Goal: Transaction & Acquisition: Purchase product/service

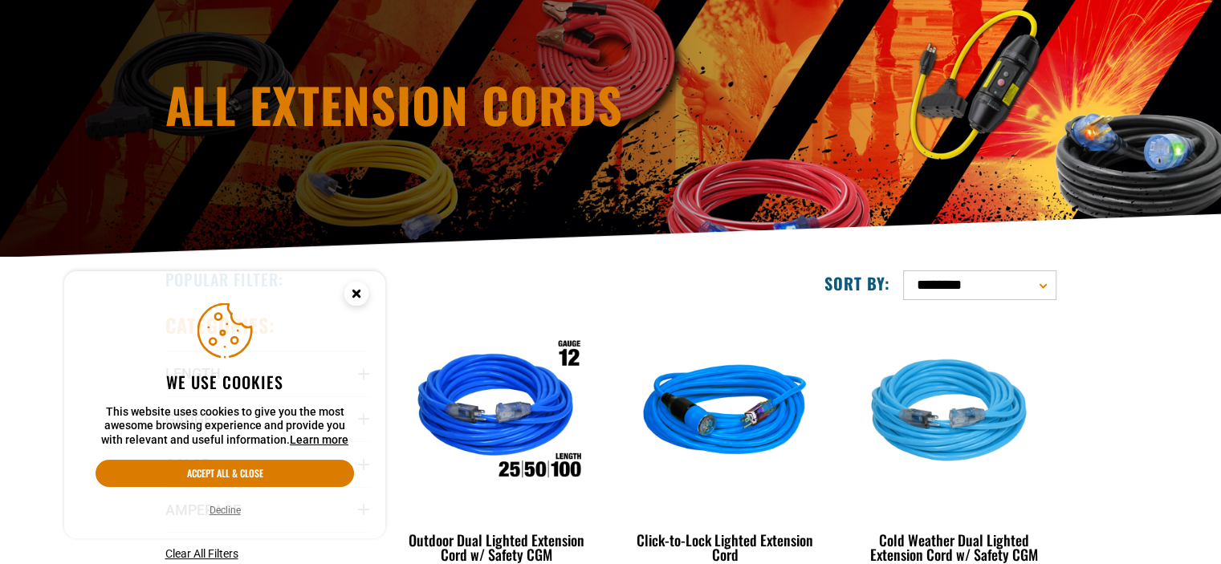
scroll to position [161, 0]
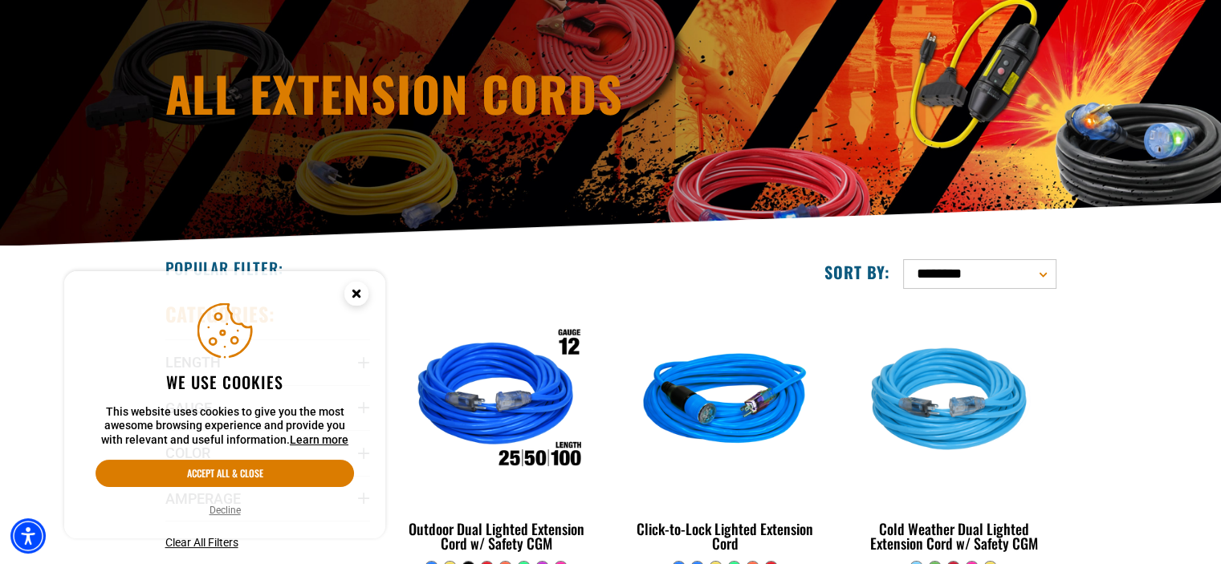
click at [360, 289] on circle "Cookie Consent" at bounding box center [356, 294] width 24 height 24
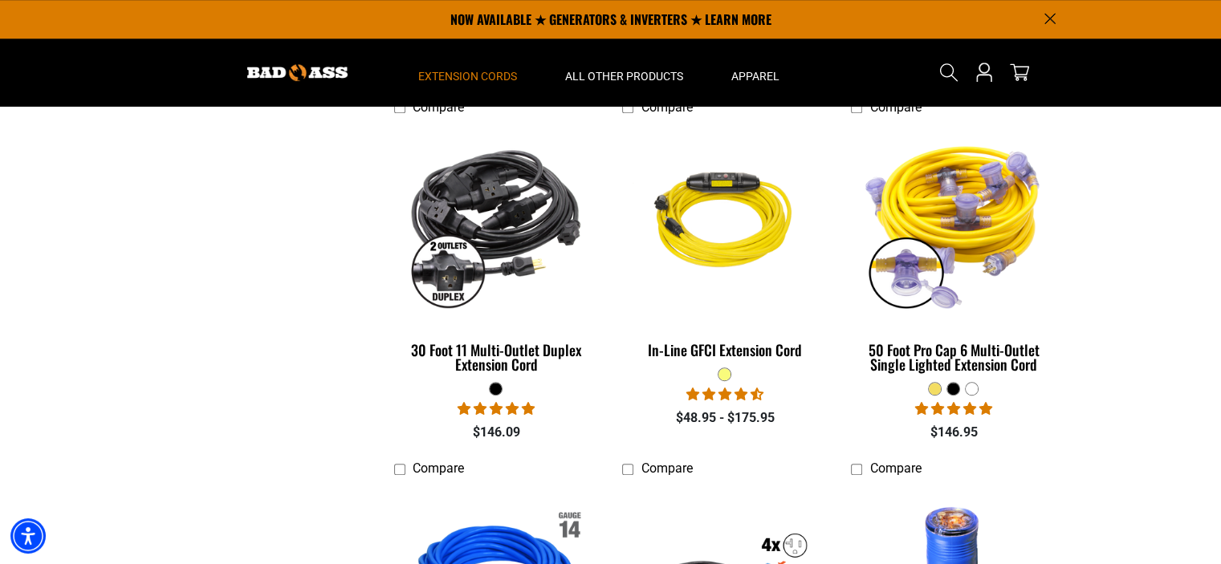
scroll to position [1445, 0]
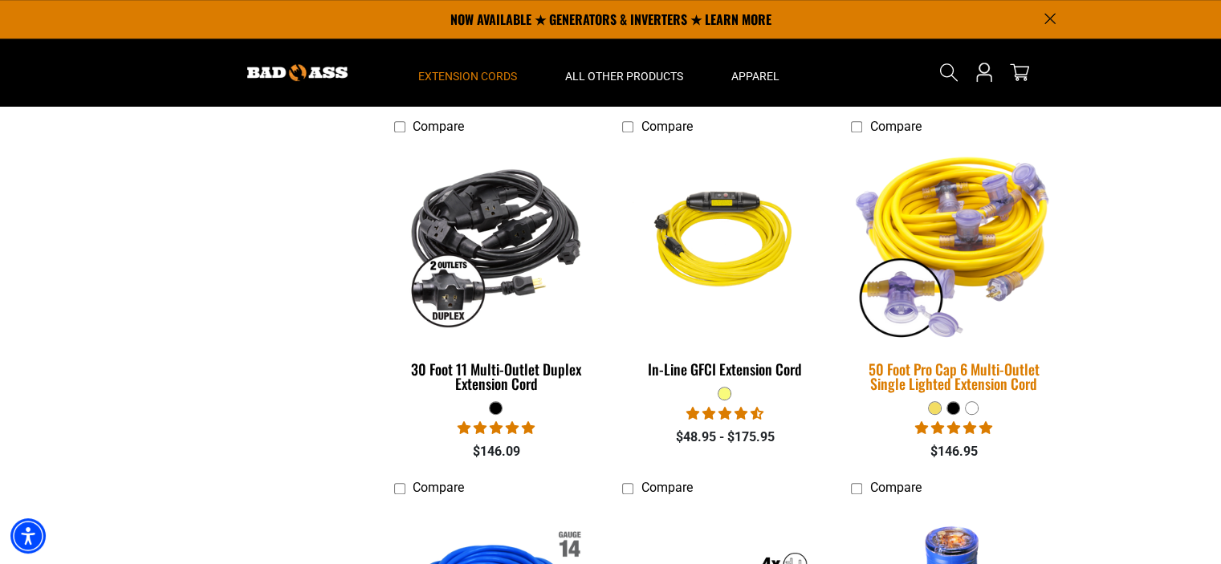
click at [967, 226] on img at bounding box center [953, 242] width 225 height 205
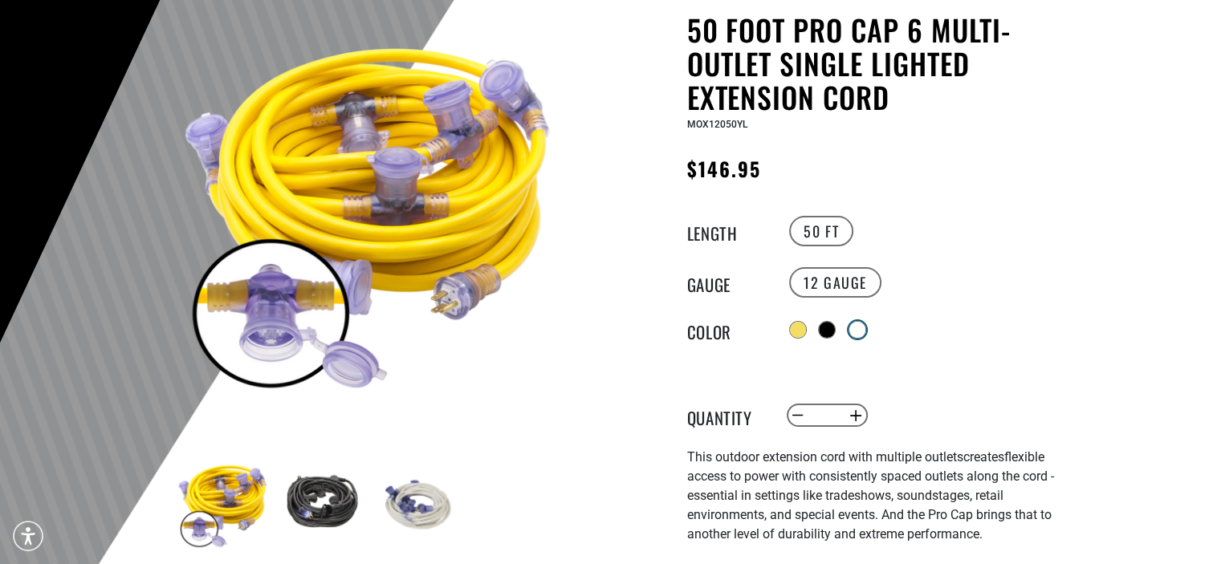
click at [858, 322] on div at bounding box center [857, 330] width 16 height 16
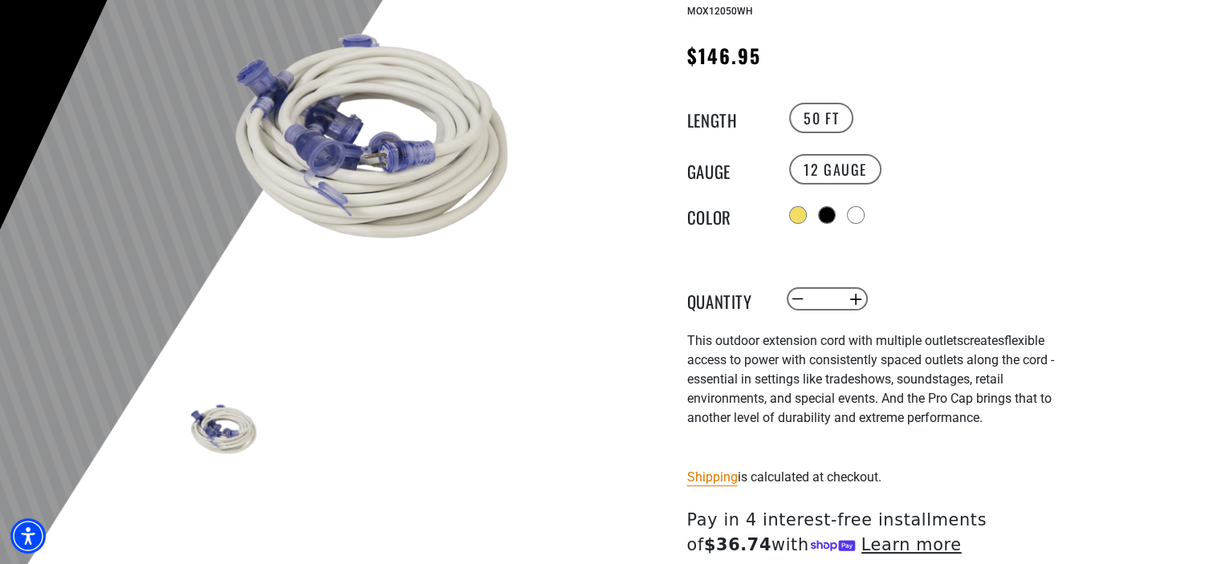
scroll to position [321, 0]
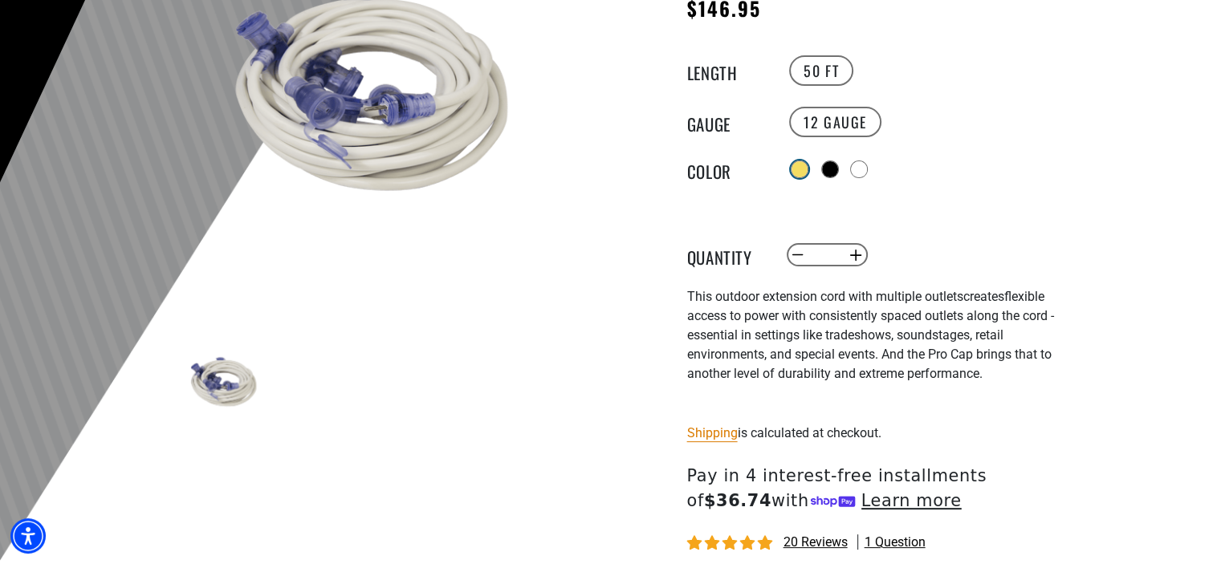
click at [799, 161] on div at bounding box center [799, 169] width 16 height 16
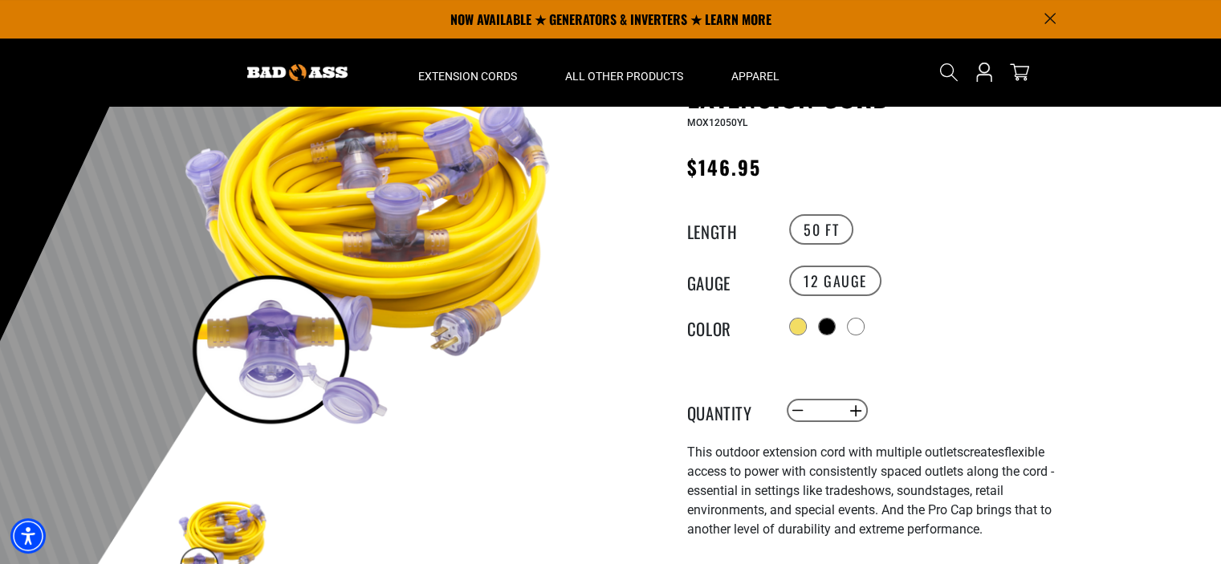
scroll to position [161, 0]
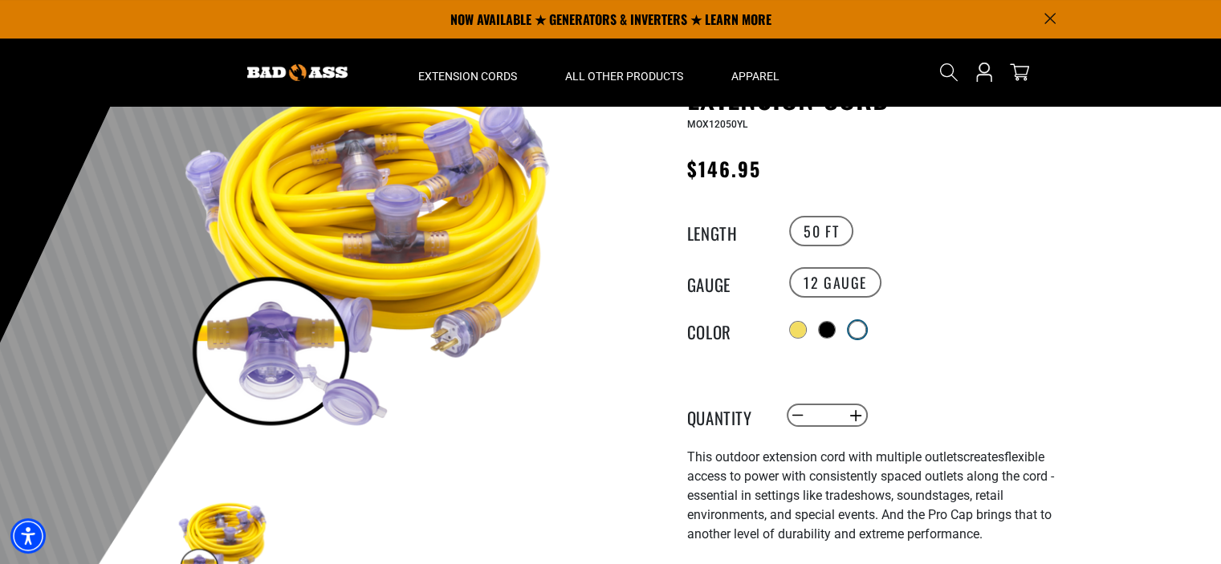
click at [866, 321] on div at bounding box center [857, 330] width 18 height 18
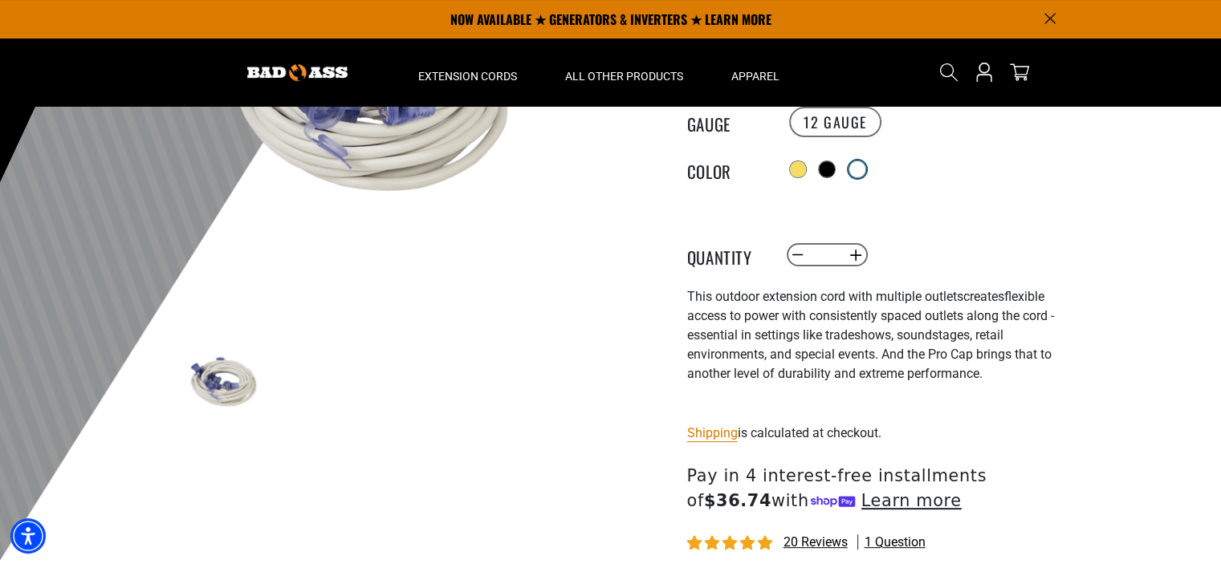
scroll to position [161, 0]
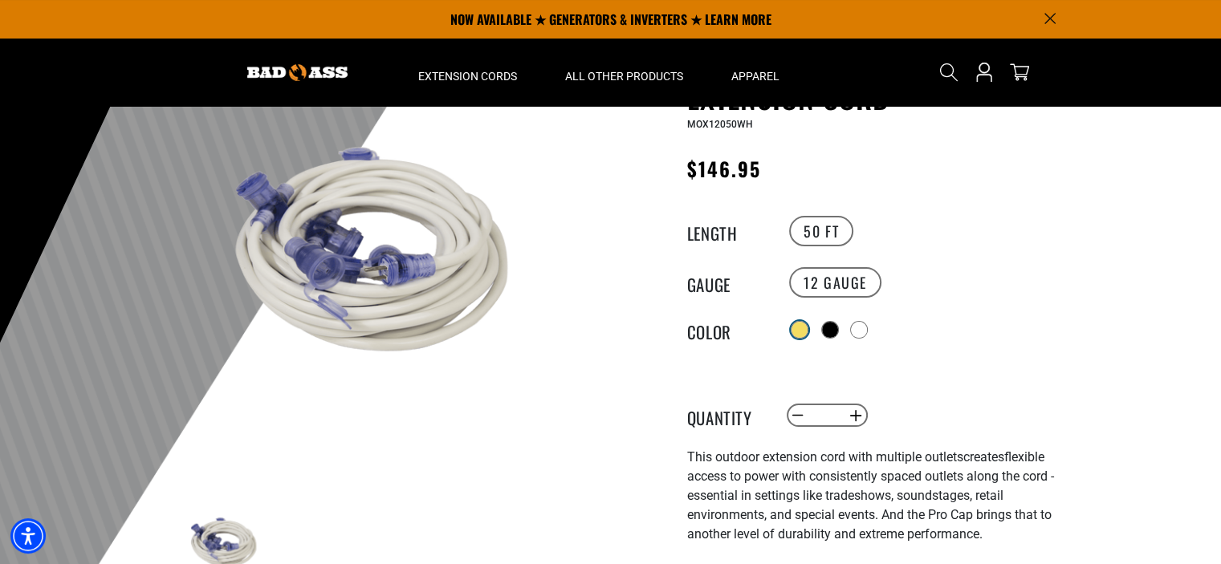
click at [799, 322] on div at bounding box center [799, 330] width 16 height 16
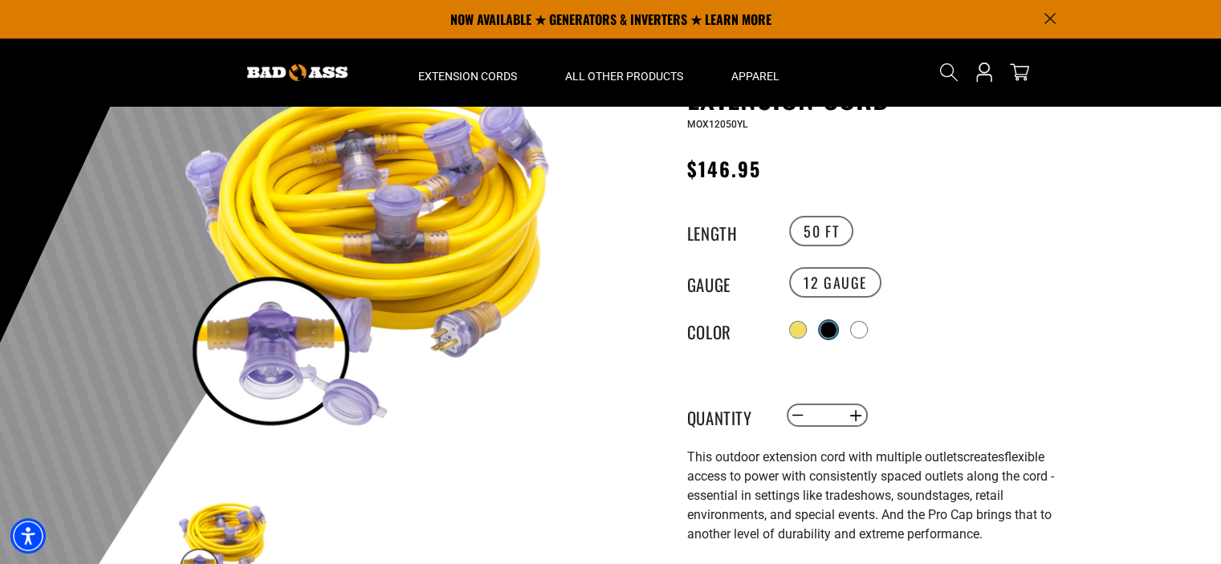
click at [830, 322] on div at bounding box center [828, 330] width 16 height 16
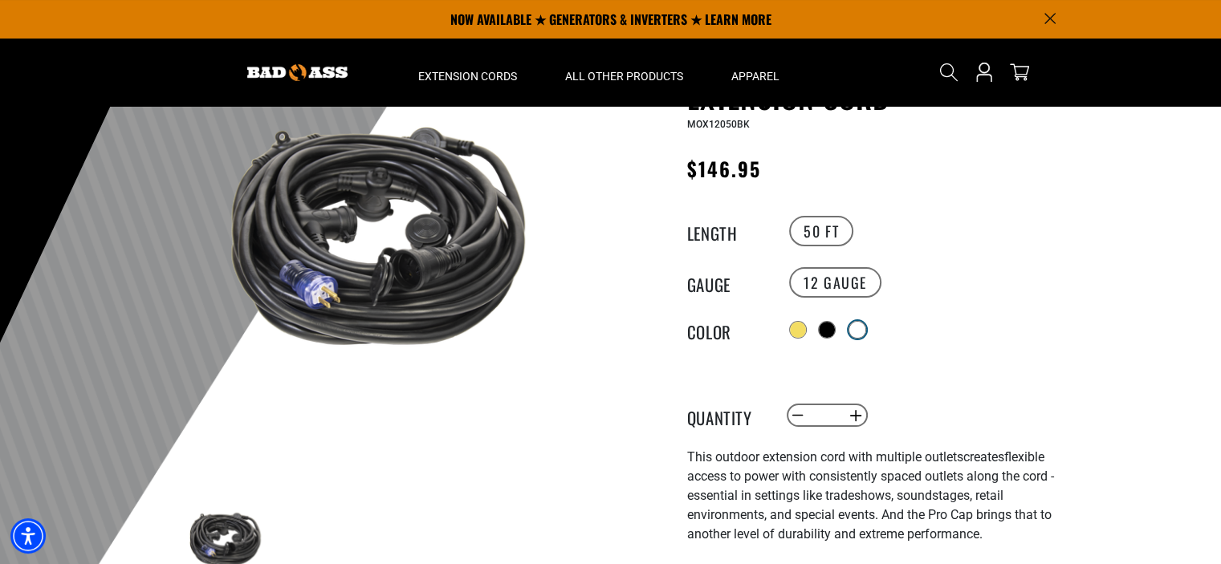
click at [863, 322] on div at bounding box center [857, 330] width 16 height 16
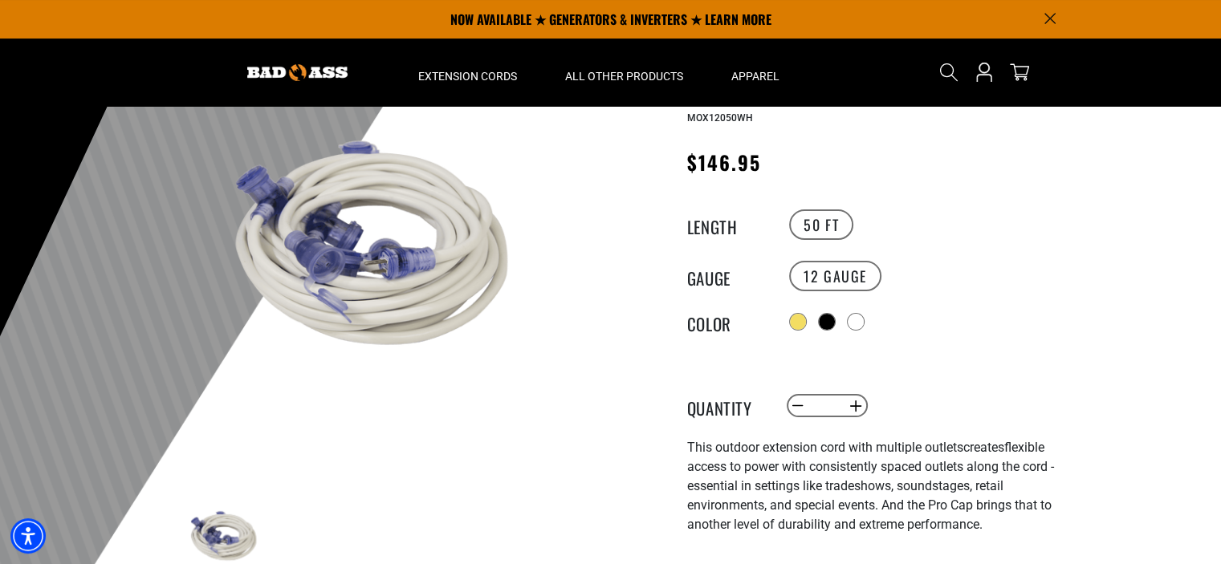
scroll to position [161, 0]
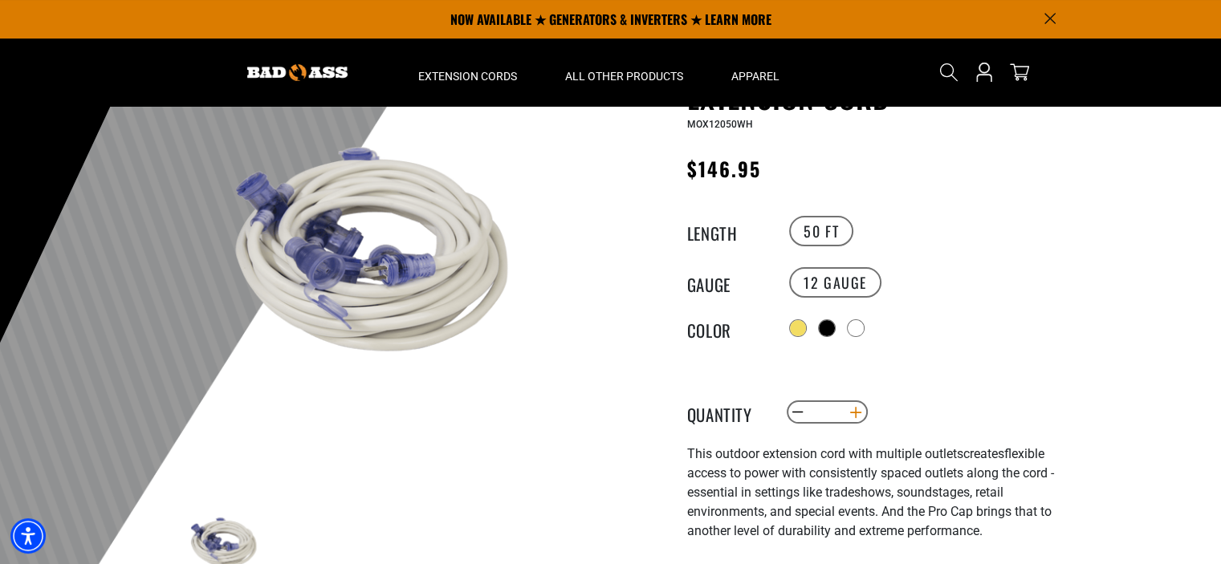
click at [852, 407] on button "Increase quantity for 50 Foot Pro Cap 6 Multi-Outlet Single Lighted Extension C…" at bounding box center [855, 412] width 25 height 27
click at [853, 410] on button "Increase quantity for 50 Foot Pro Cap 6 Multi-Outlet Single Lighted Extension C…" at bounding box center [855, 412] width 25 height 27
click at [855, 410] on button "Increase quantity for 50 Foot Pro Cap 6 Multi-Outlet Single Lighted Extension C…" at bounding box center [855, 412] width 25 height 27
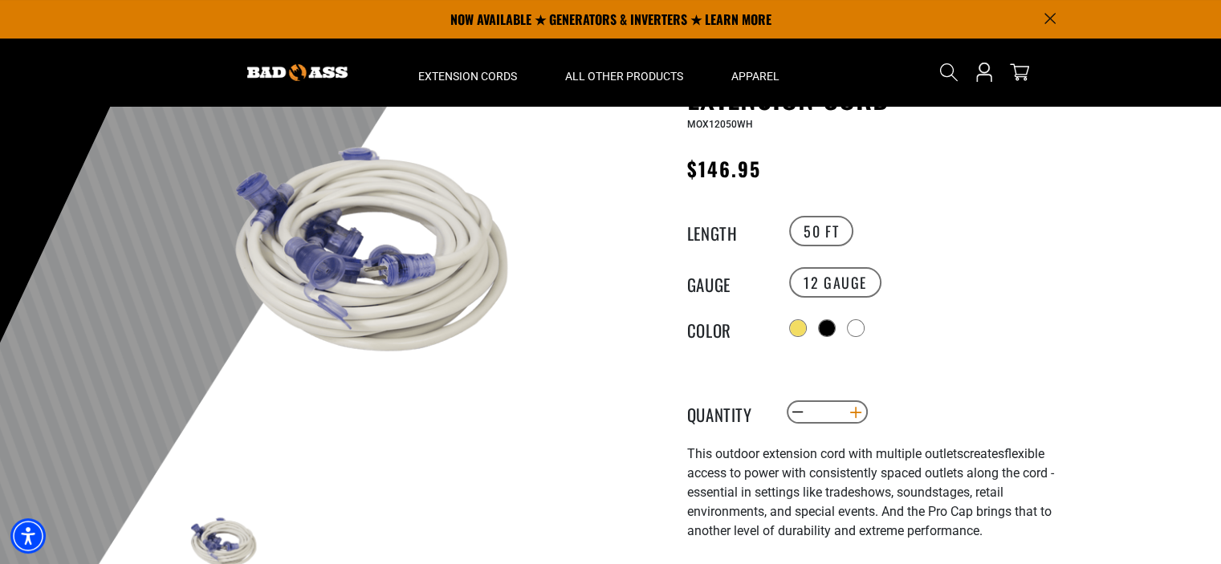
click at [855, 409] on button "Increase quantity for 50 Foot Pro Cap 6 Multi-Outlet Single Lighted Extension C…" at bounding box center [855, 412] width 25 height 27
click at [855, 408] on button "Increase quantity for 50 Foot Pro Cap 6 Multi-Outlet Single Lighted Extension C…" at bounding box center [855, 412] width 25 height 27
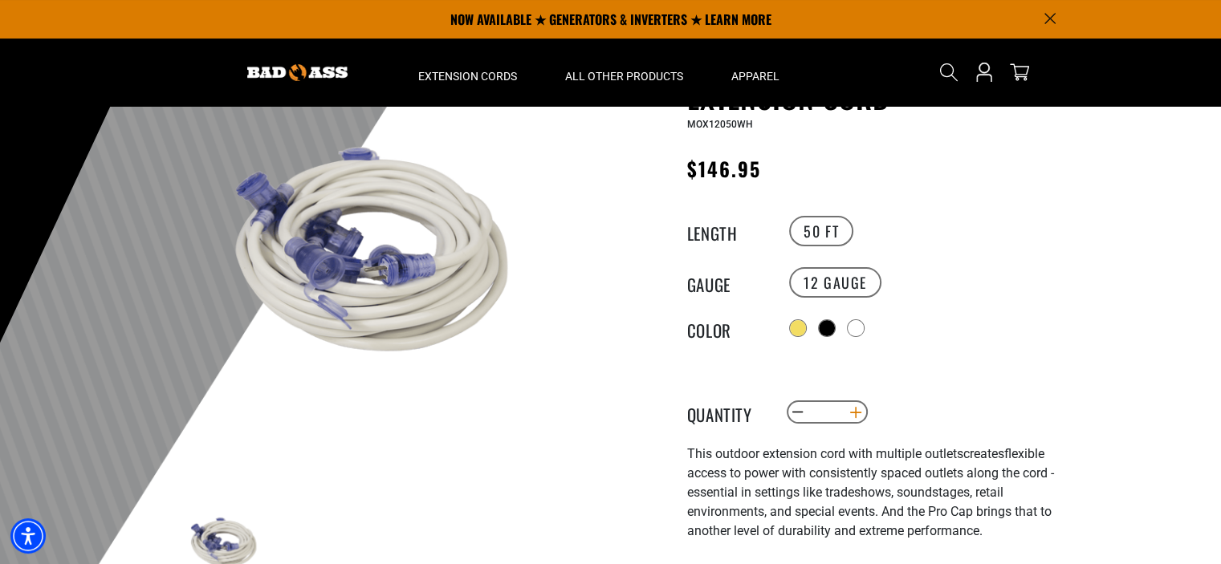
click at [855, 408] on button "Increase quantity for 50 Foot Pro Cap 6 Multi-Outlet Single Lighted Extension C…" at bounding box center [855, 412] width 25 height 27
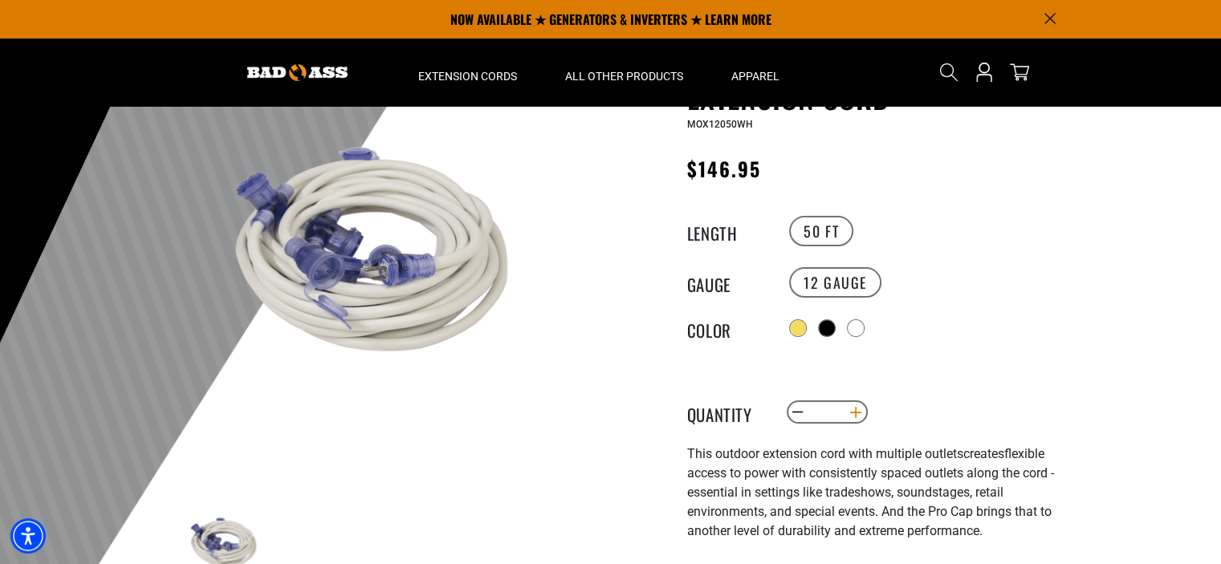
click at [855, 408] on button "Increase quantity for 50 Foot Pro Cap 6 Multi-Outlet Single Lighted Extension C…" at bounding box center [855, 412] width 25 height 27
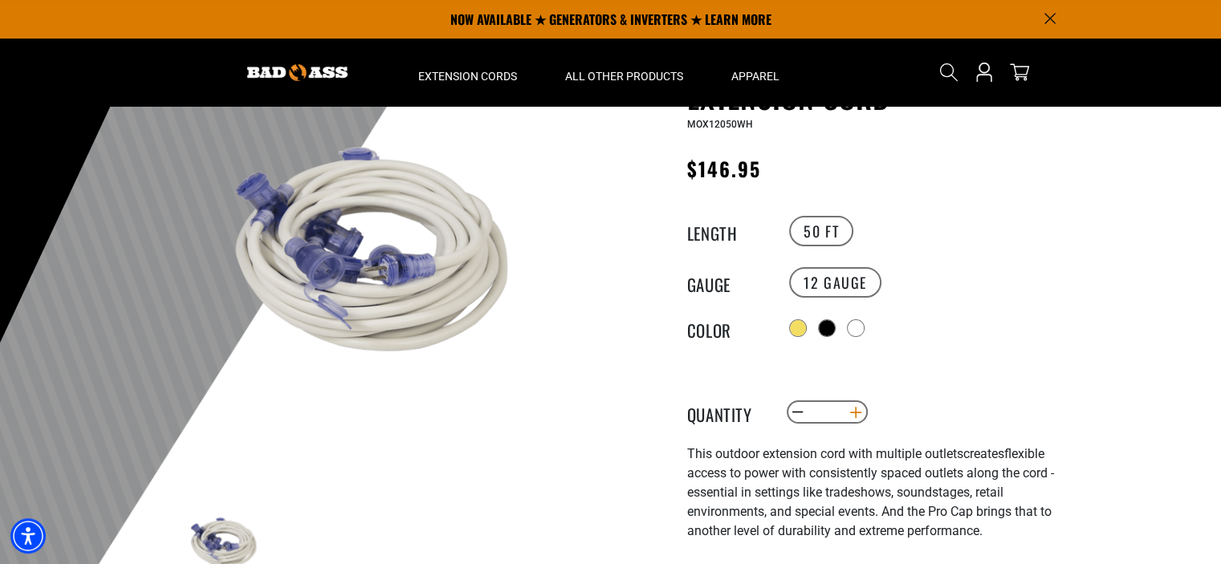
click at [855, 408] on button "Increase quantity for 50 Foot Pro Cap 6 Multi-Outlet Single Lighted Extension C…" at bounding box center [855, 412] width 25 height 27
type input "**"
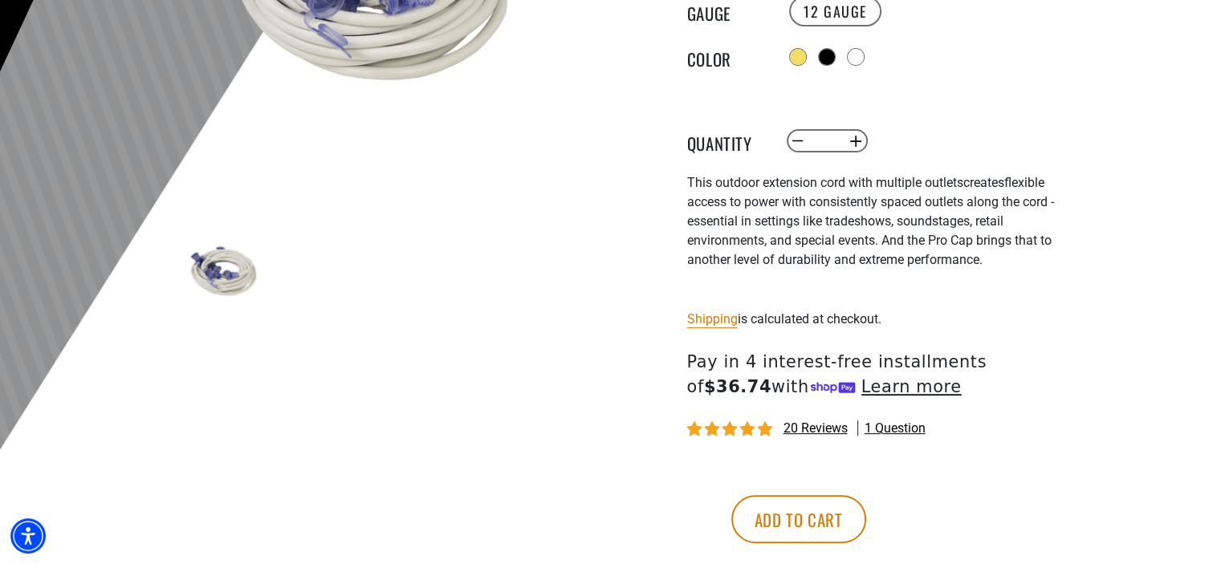
scroll to position [482, 0]
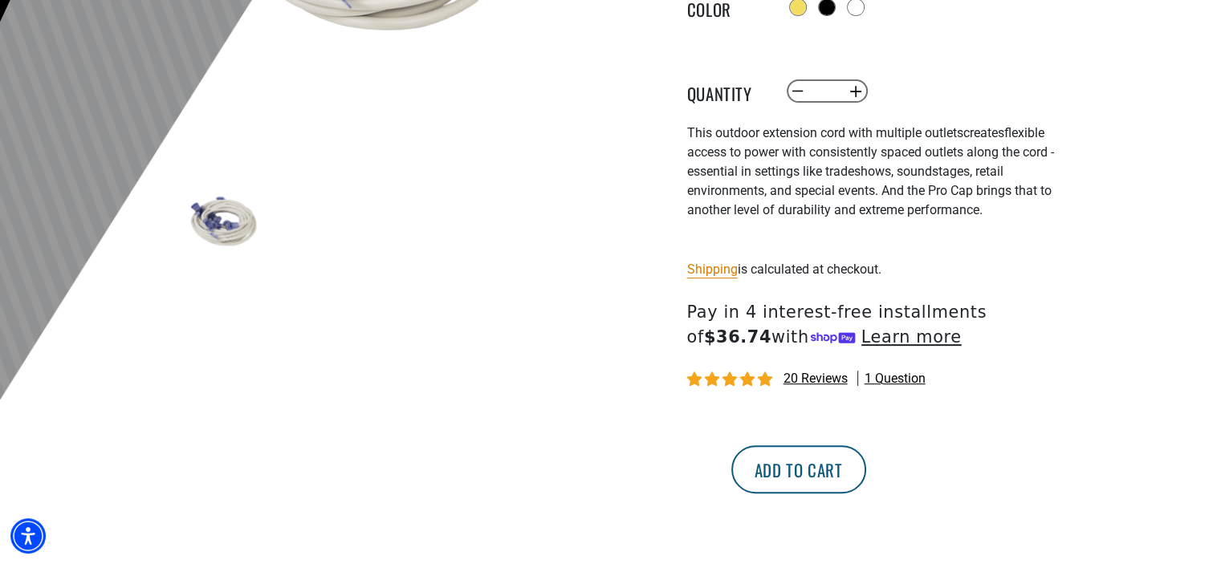
click at [866, 461] on button "Add to cart" at bounding box center [798, 469] width 135 height 48
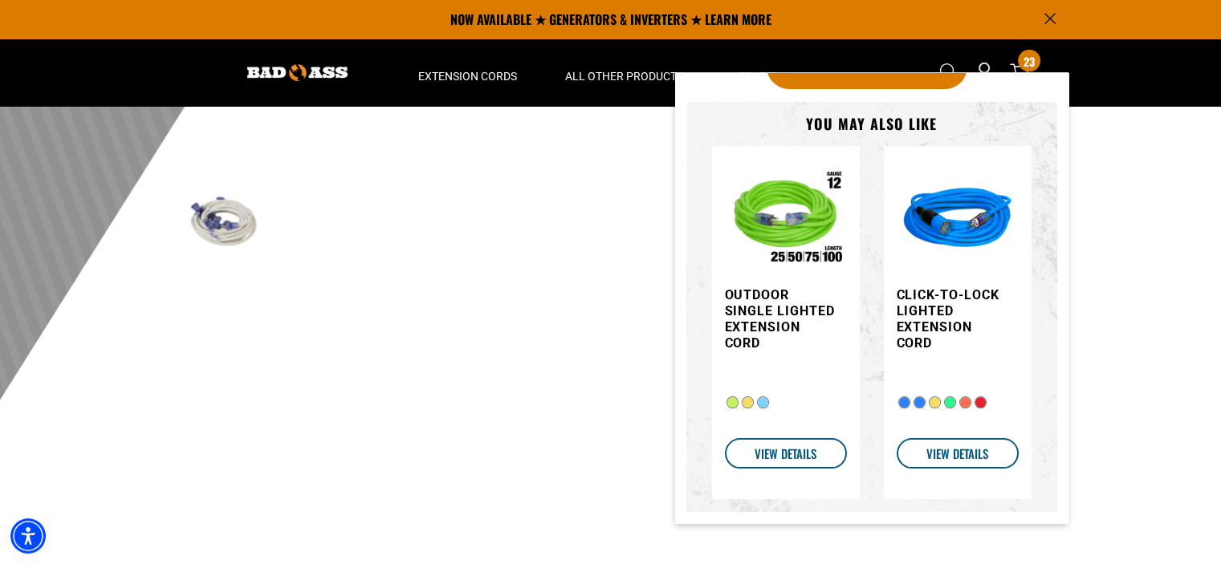
scroll to position [0, 0]
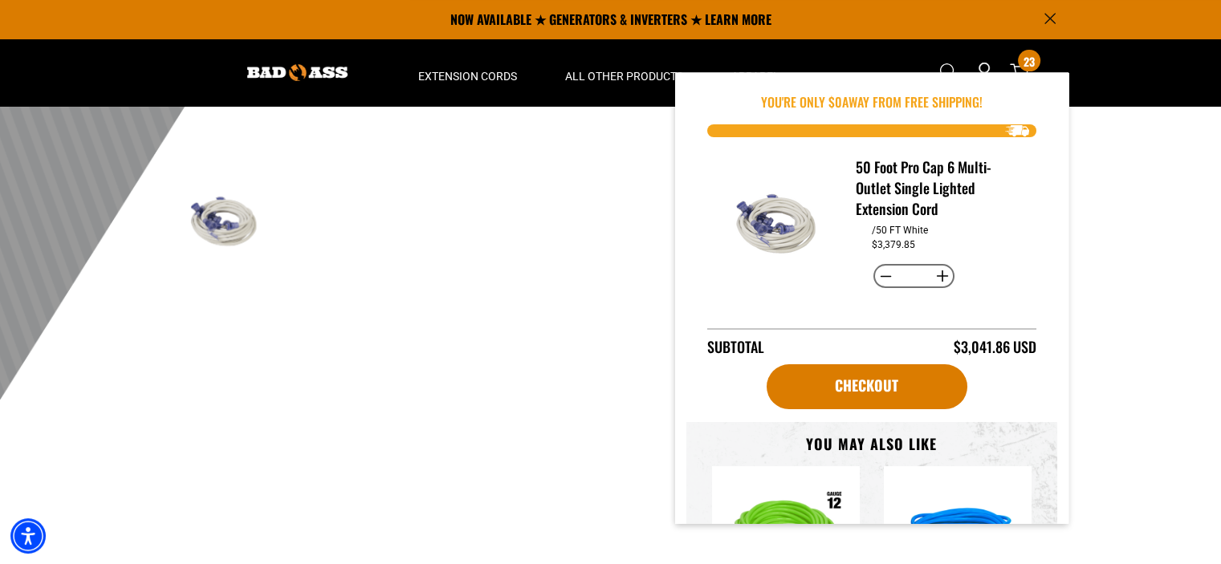
click at [1156, 221] on div at bounding box center [610, 17] width 1221 height 786
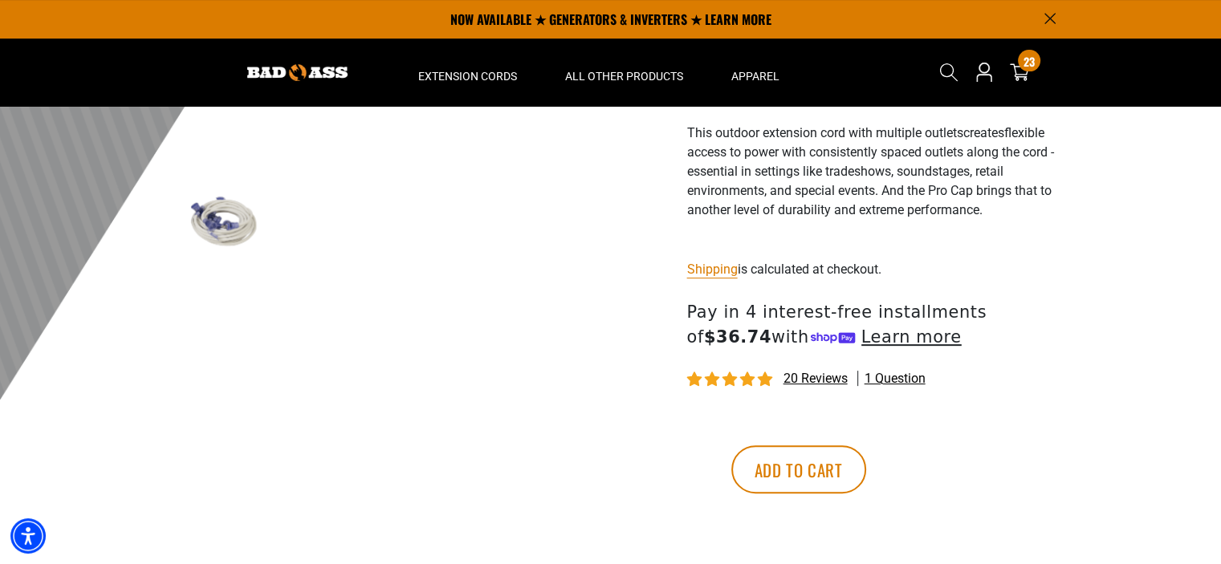
click at [1050, 18] on icon "Announcement" at bounding box center [1049, 19] width 10 height 10
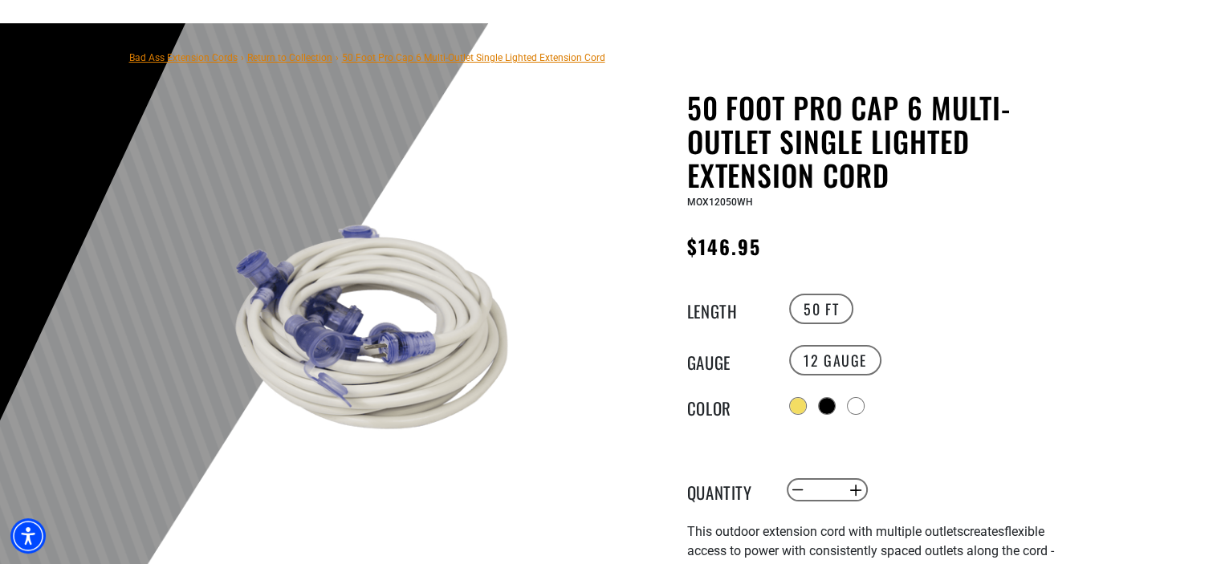
scroll to position [17, 0]
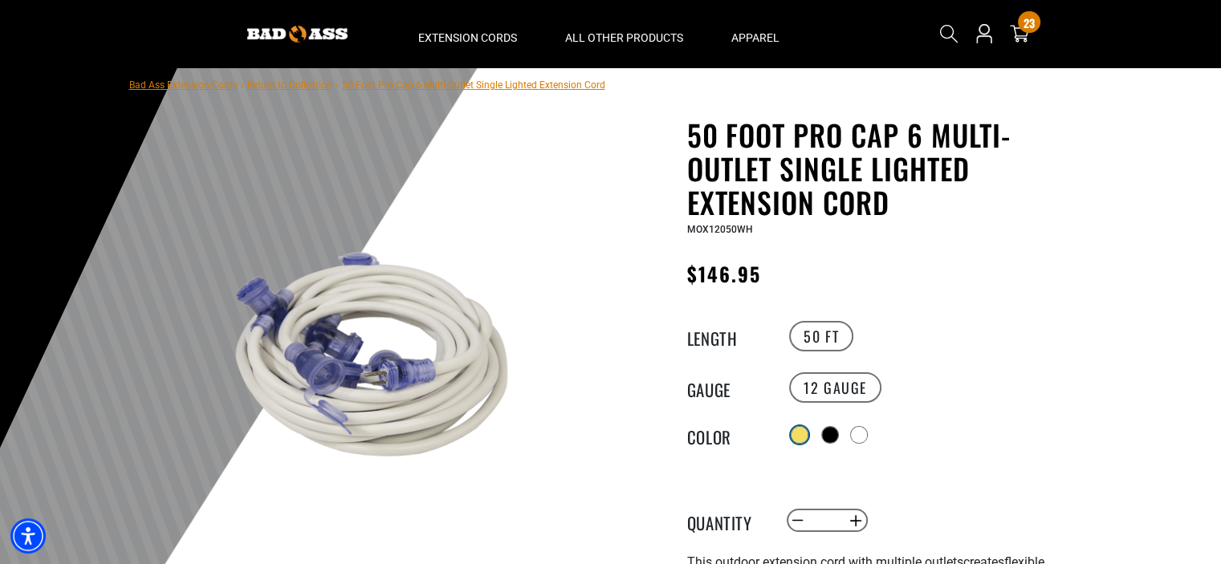
click at [795, 427] on div at bounding box center [799, 435] width 16 height 16
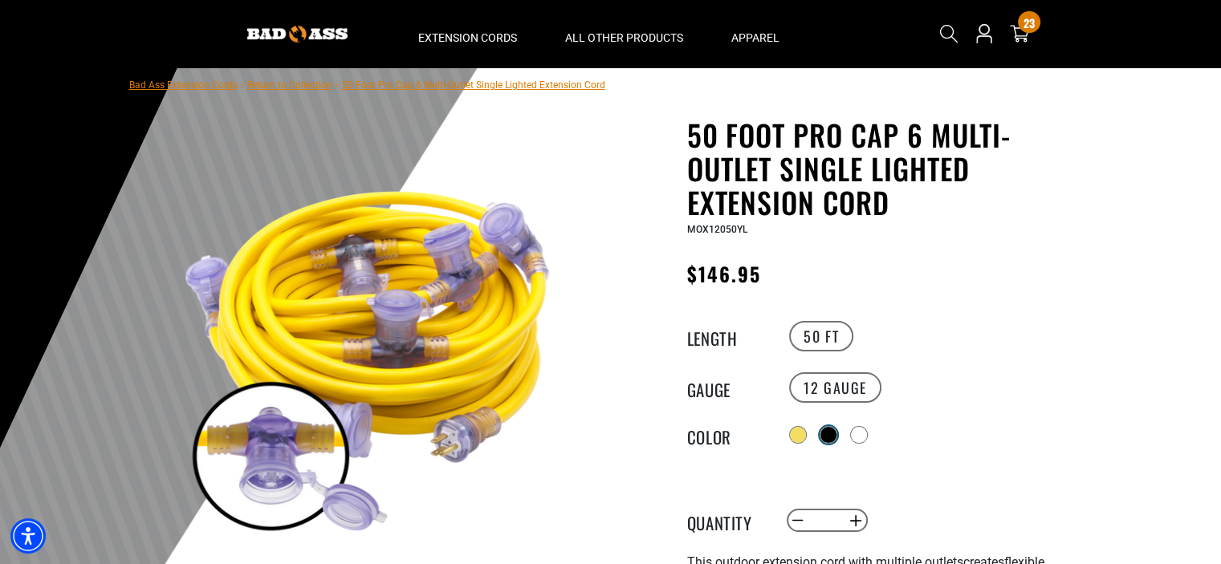
click at [835, 427] on div at bounding box center [828, 435] width 16 height 16
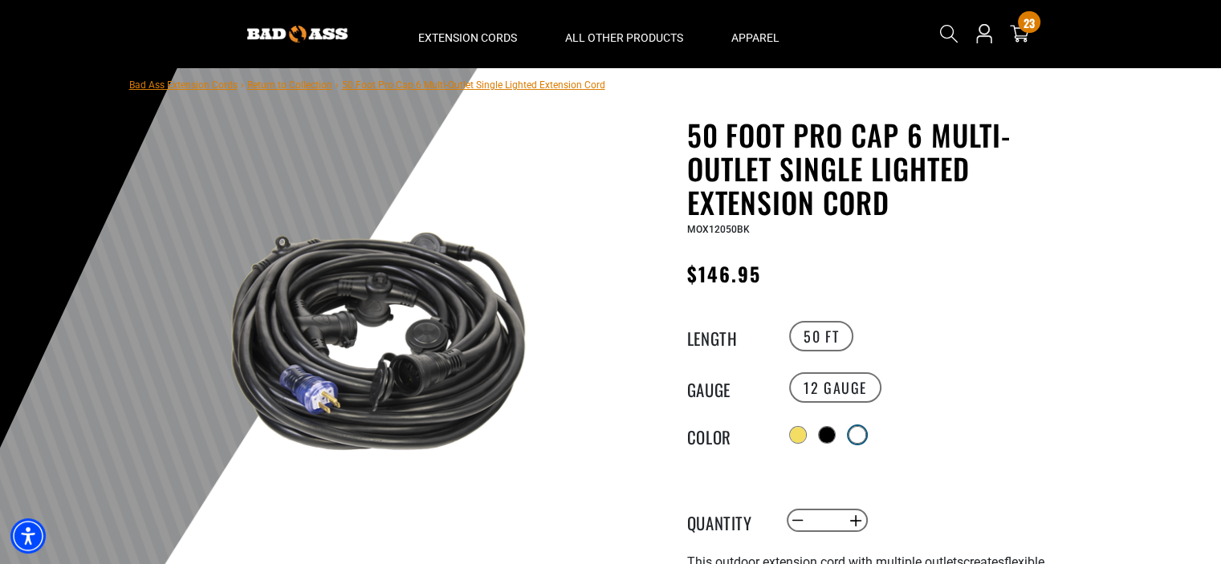
click at [860, 427] on div at bounding box center [857, 435] width 16 height 16
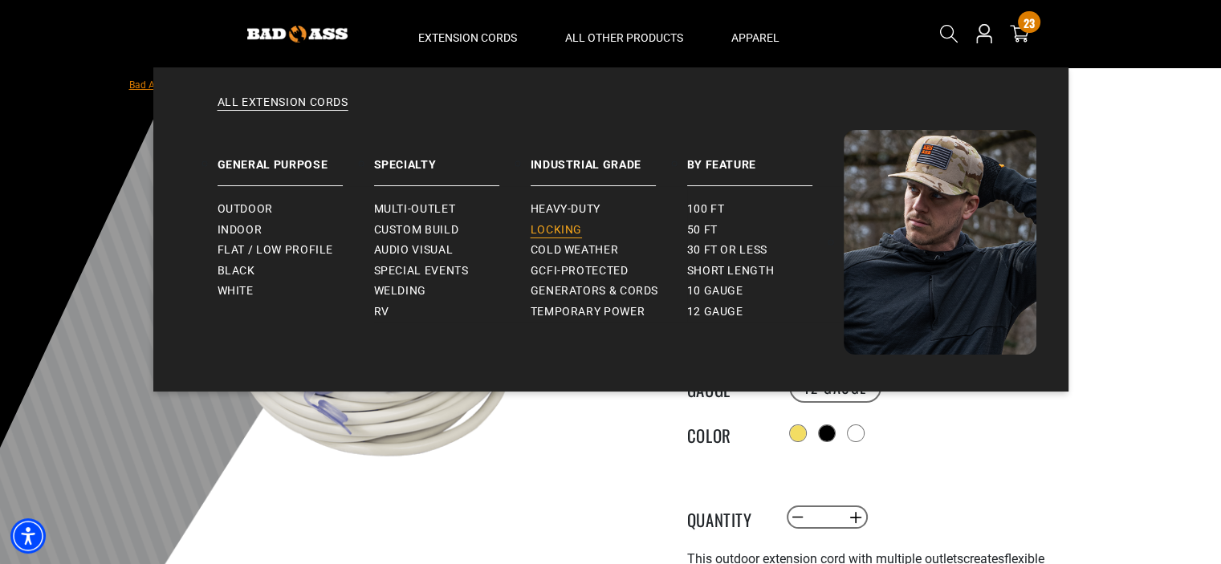
click at [559, 230] on span "Locking" at bounding box center [555, 230] width 51 height 14
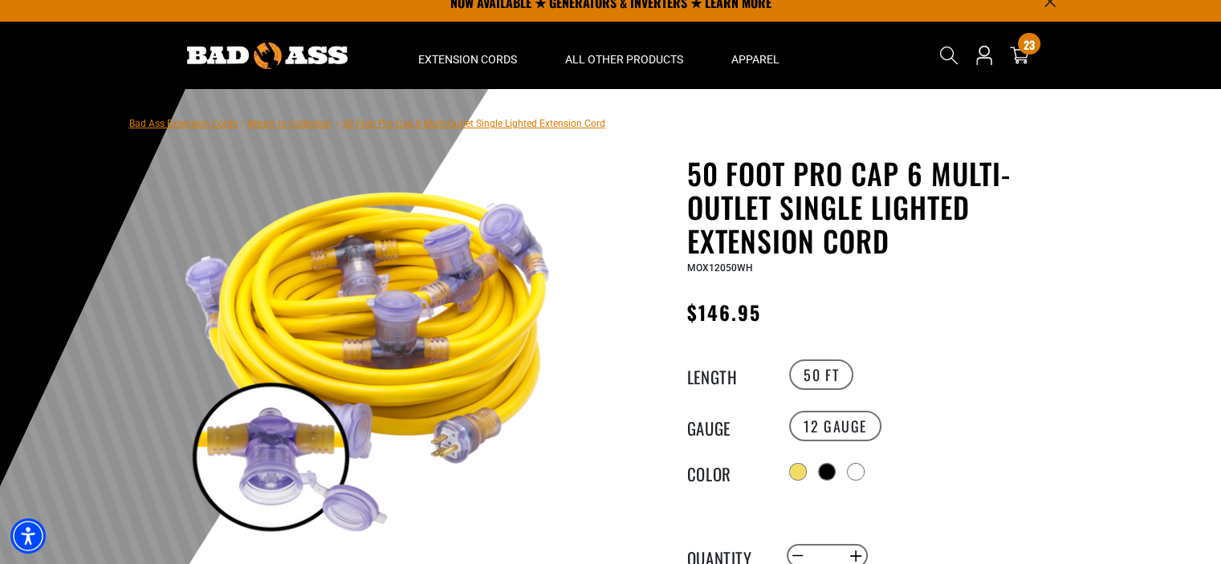
click at [1130, 330] on div at bounding box center [610, 482] width 1221 height 786
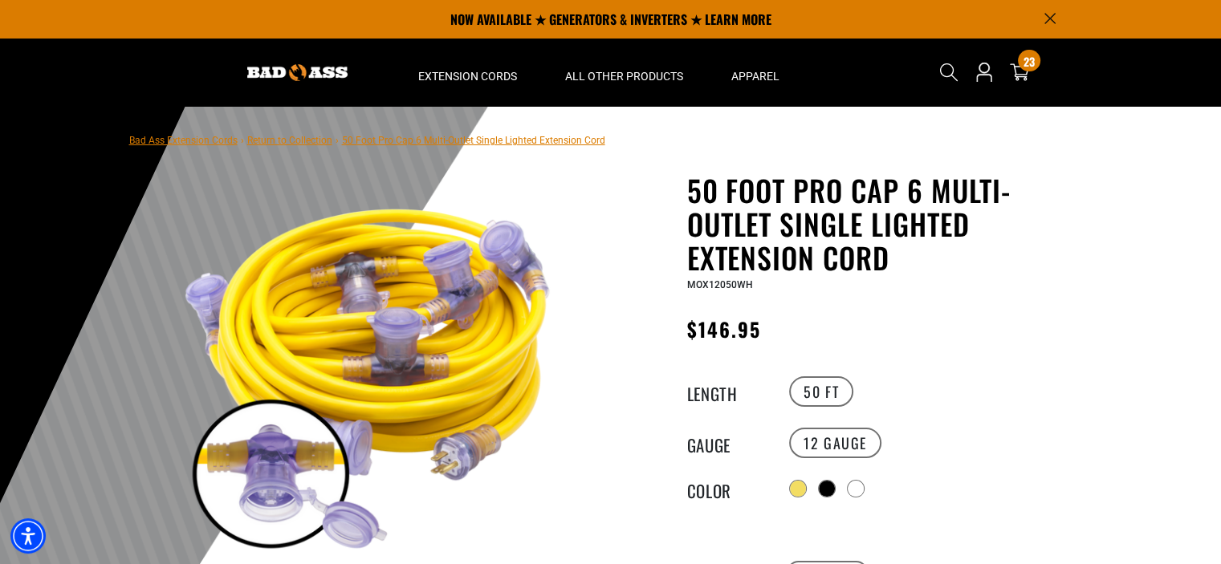
click at [1048, 18] on icon "Announcement" at bounding box center [1049, 19] width 10 height 10
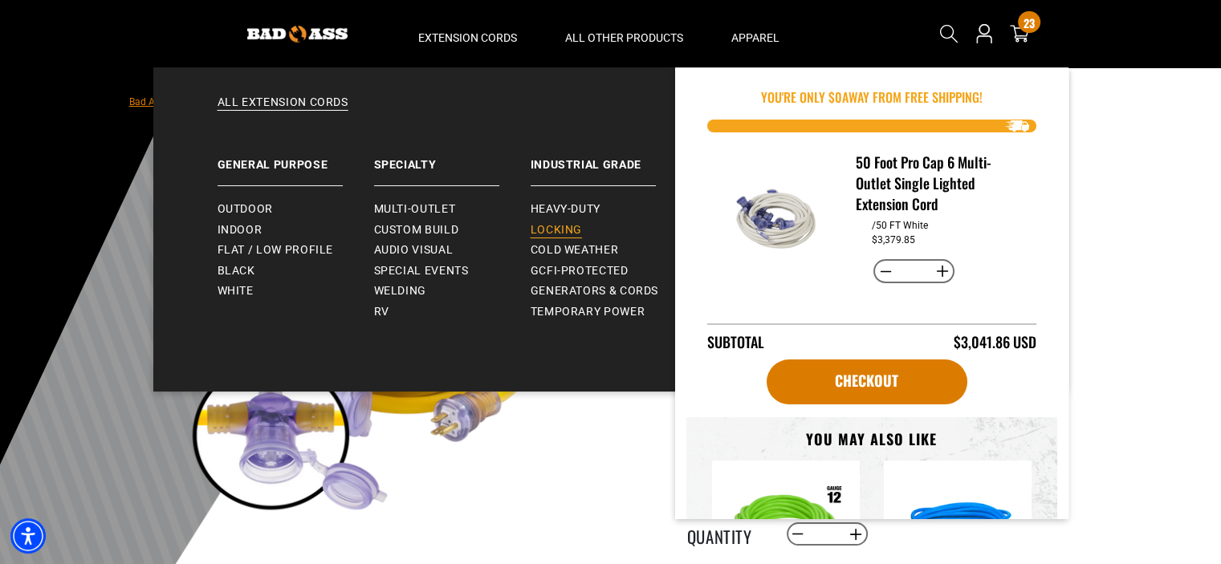
click at [559, 229] on span "Locking" at bounding box center [555, 230] width 51 height 14
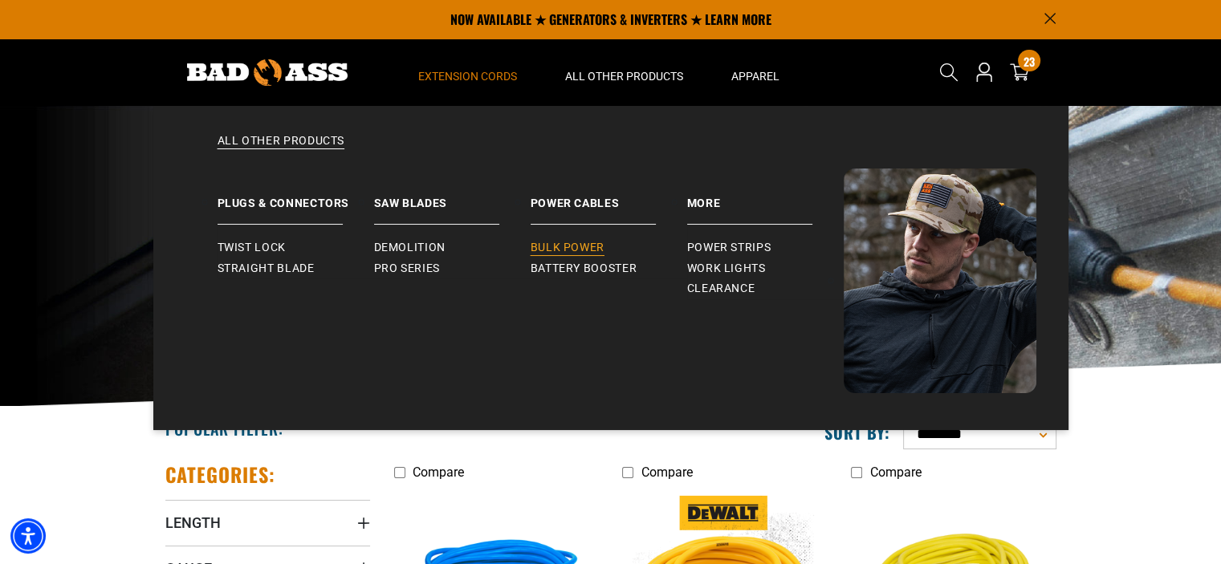
click at [568, 249] on span "Bulk Power" at bounding box center [567, 248] width 74 height 14
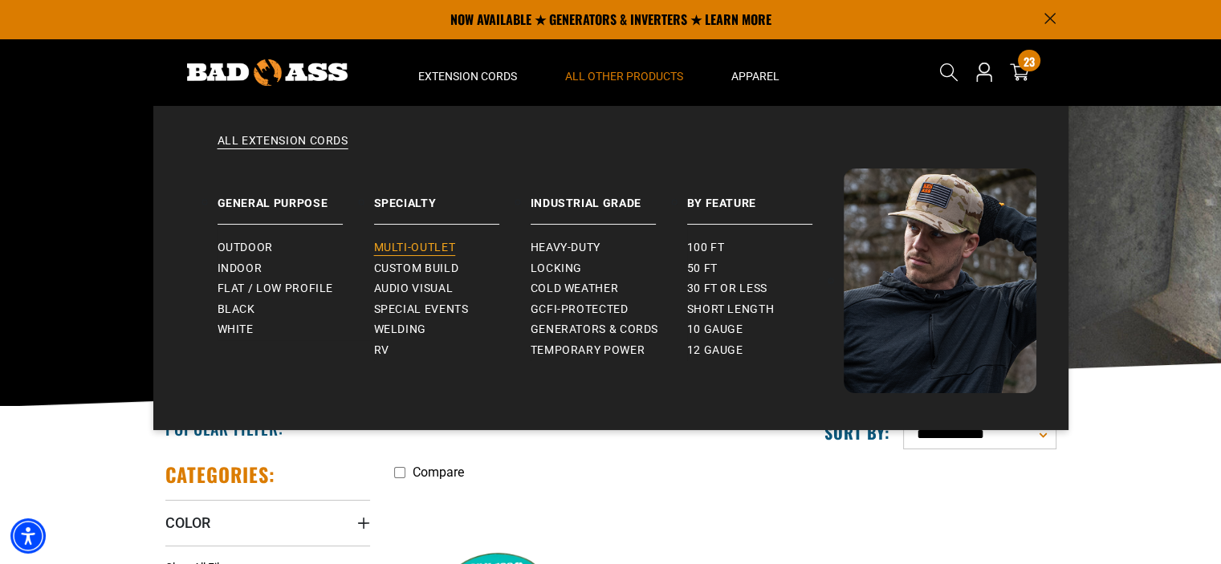
click at [445, 249] on span "Multi-Outlet" at bounding box center [415, 248] width 82 height 14
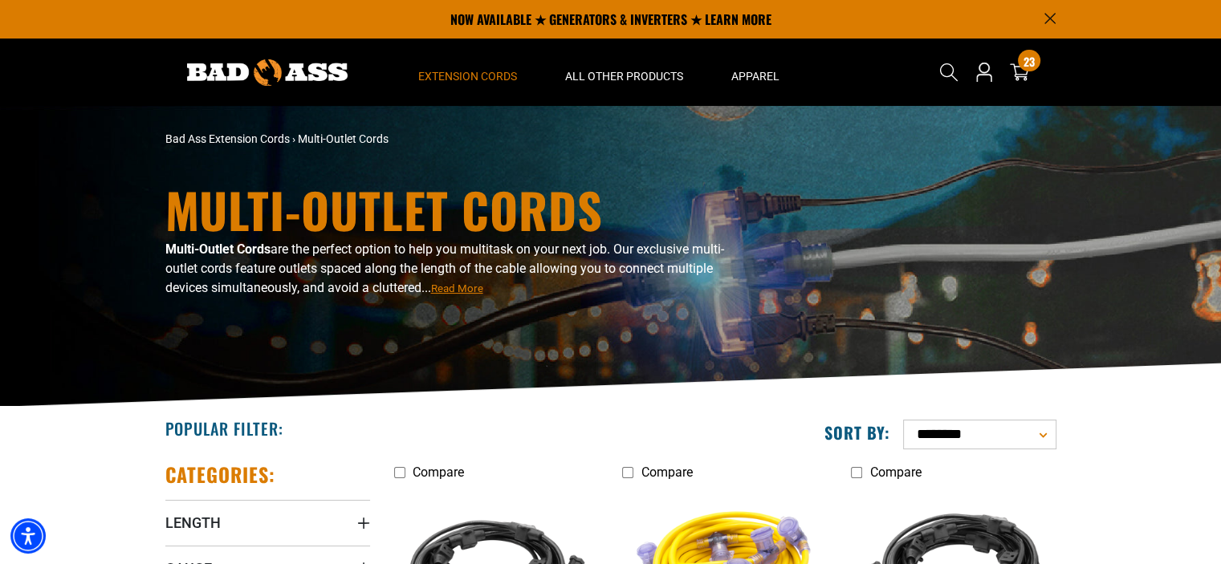
click at [264, 72] on img at bounding box center [267, 72] width 161 height 26
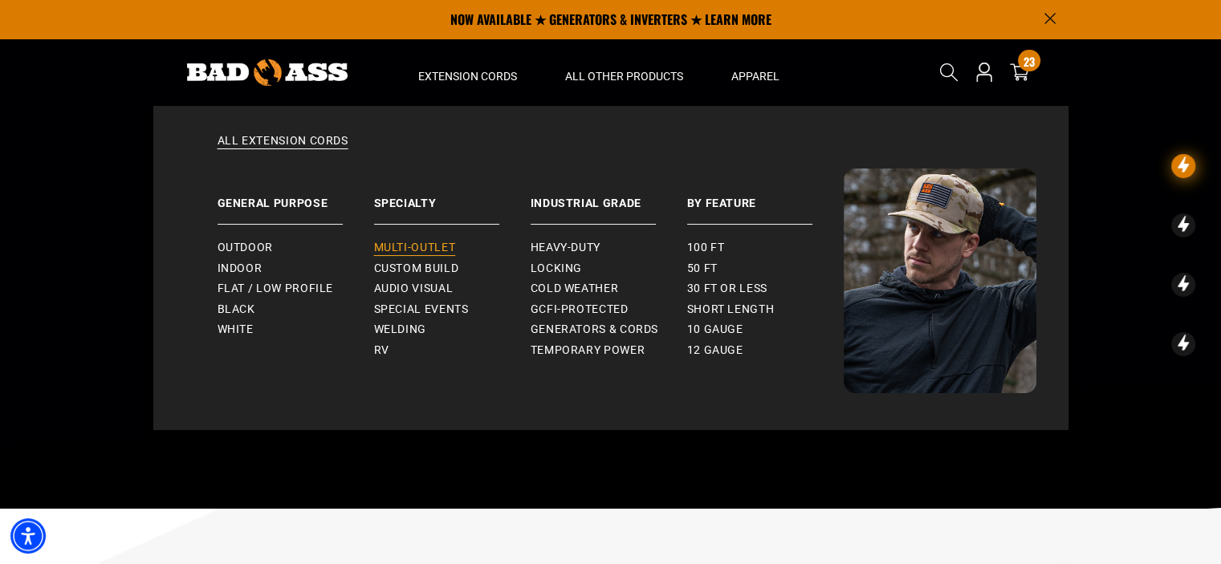
click at [437, 246] on span "Multi-Outlet" at bounding box center [415, 248] width 82 height 14
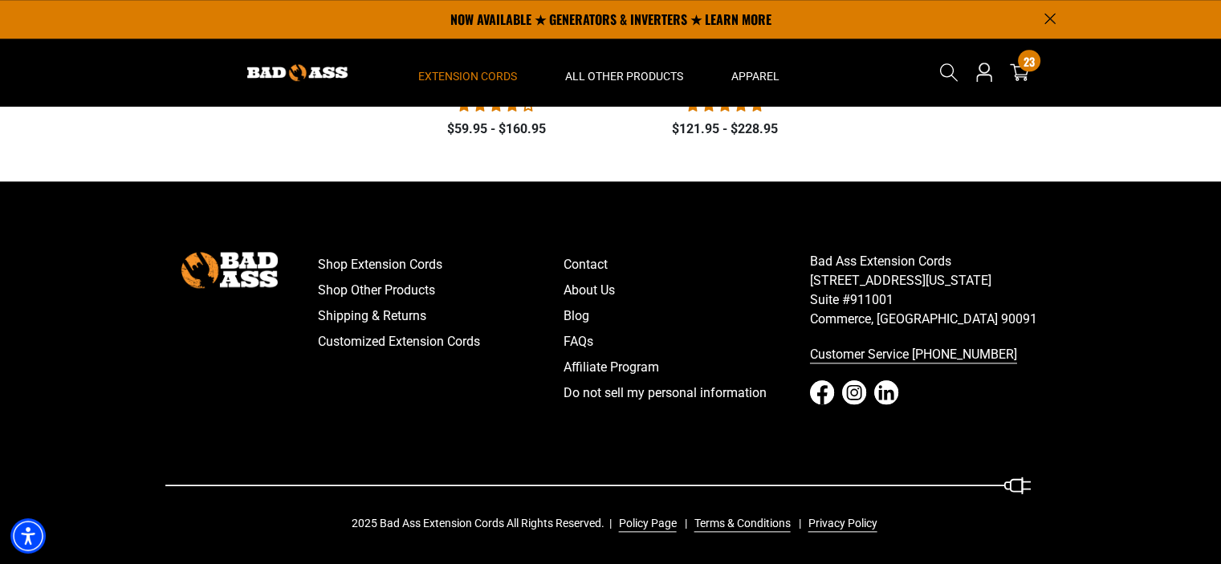
scroll to position [1592, 0]
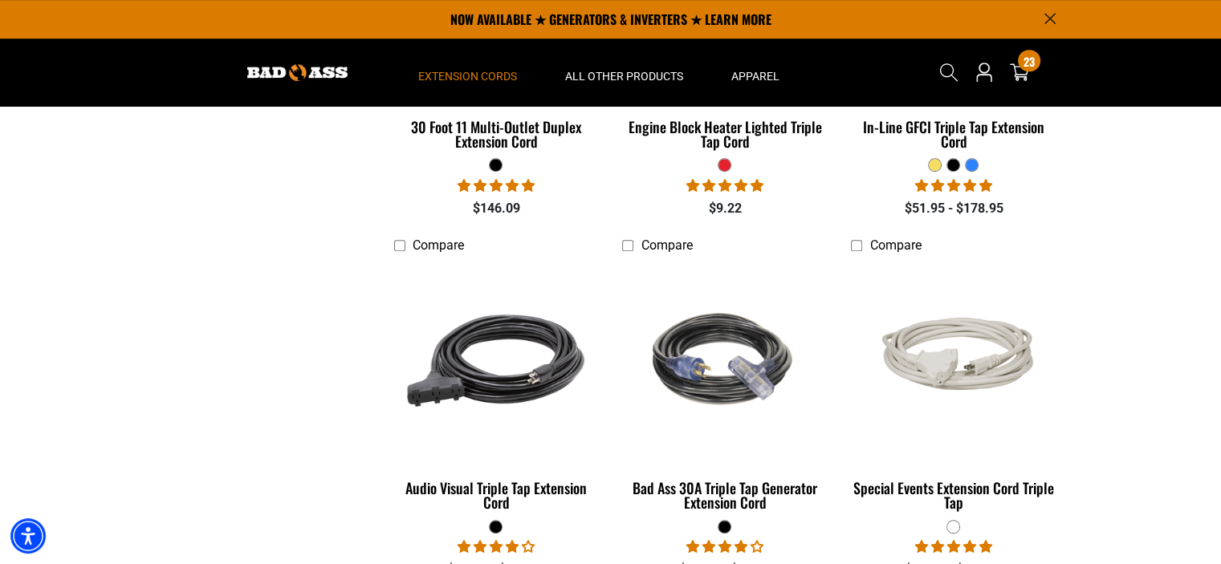
scroll to position [308, 0]
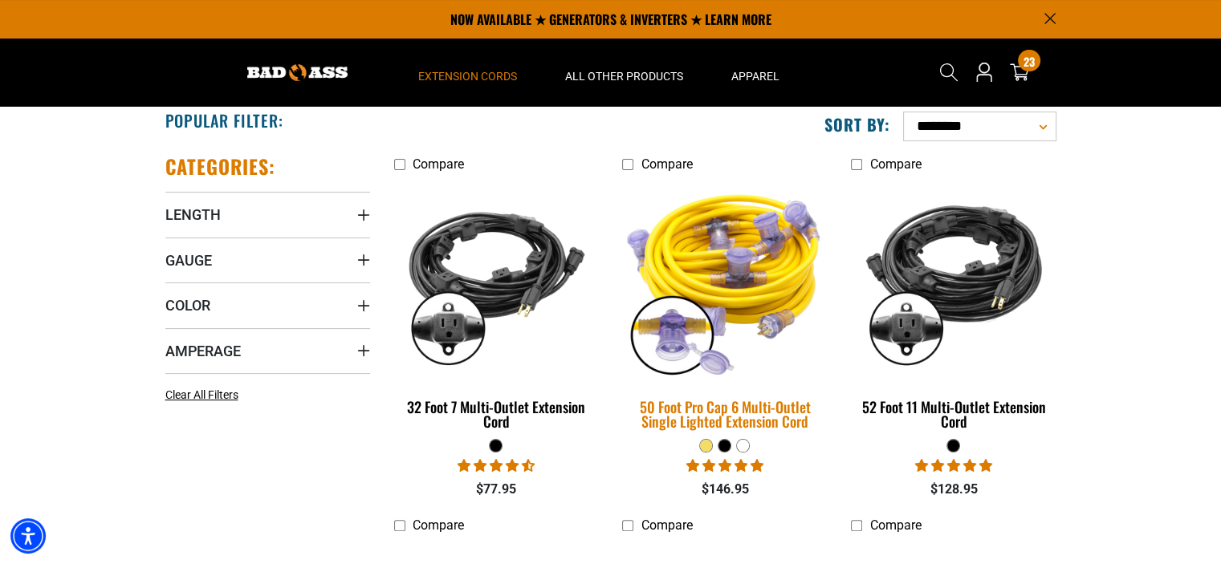
click at [721, 254] on img at bounding box center [724, 279] width 225 height 205
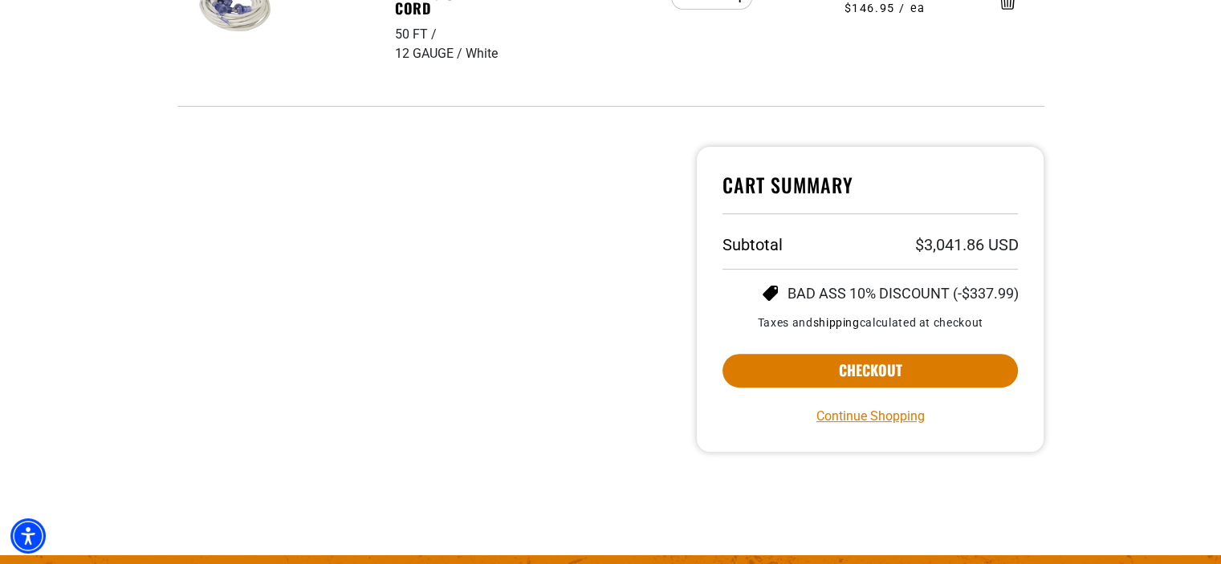
scroll to position [482, 0]
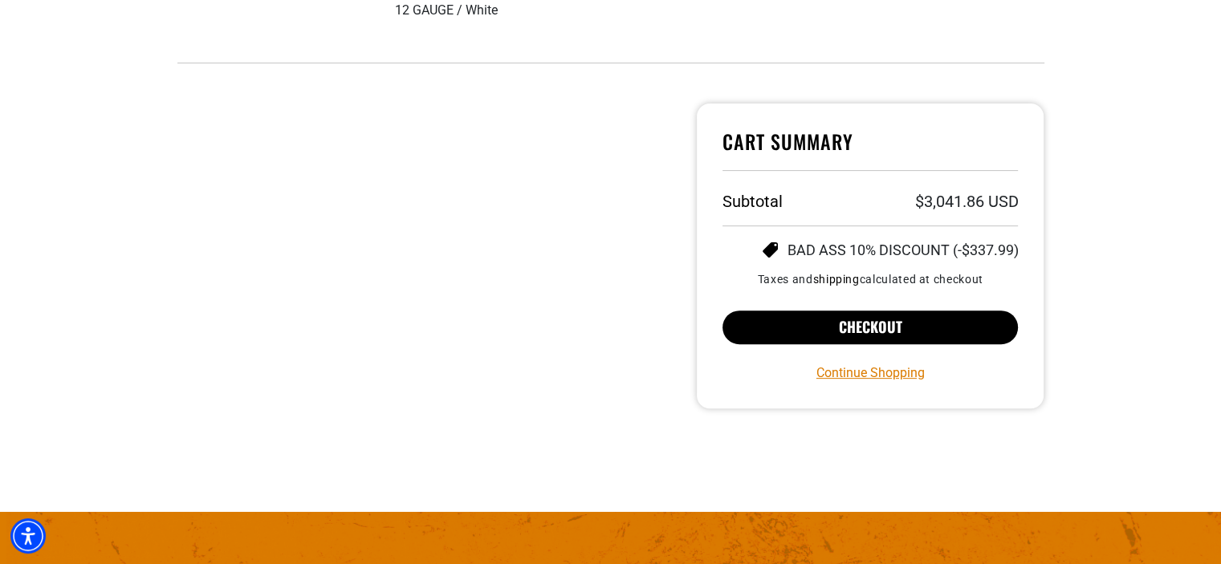
click at [859, 325] on button "Checkout" at bounding box center [870, 328] width 296 height 34
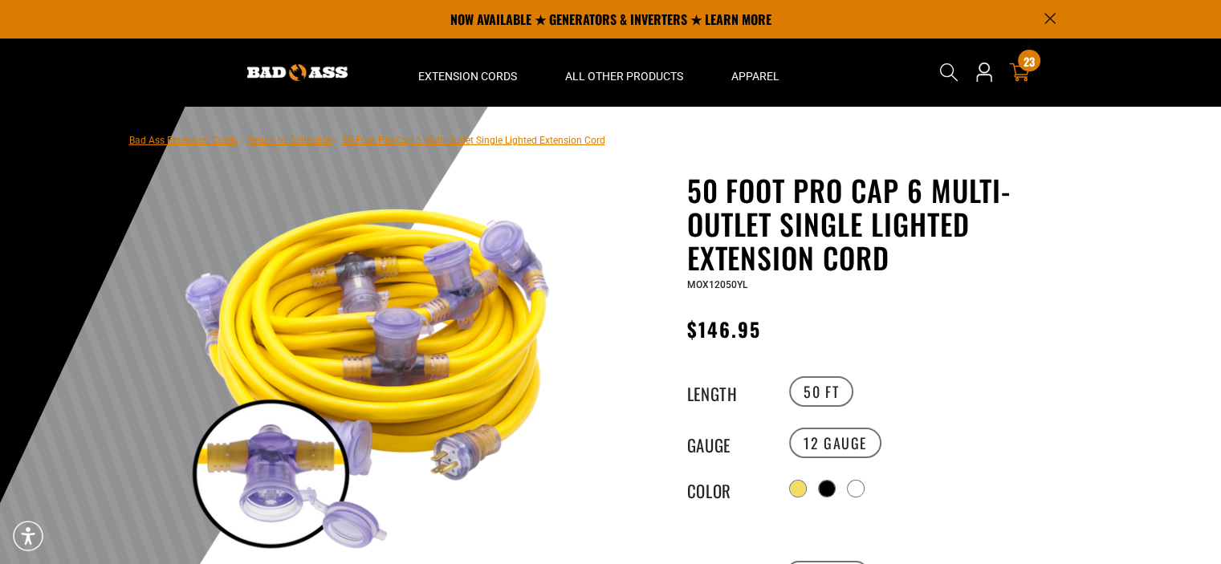
click at [1020, 68] on div at bounding box center [610, 250] width 1221 height 564
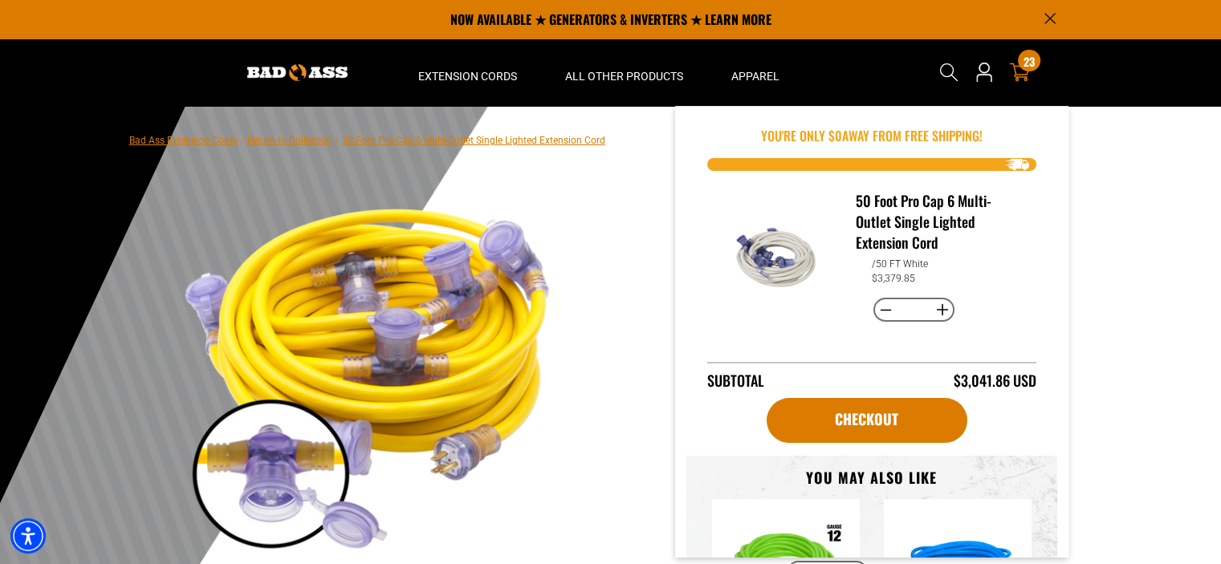
click at [1026, 63] on span "23" at bounding box center [1028, 61] width 11 height 12
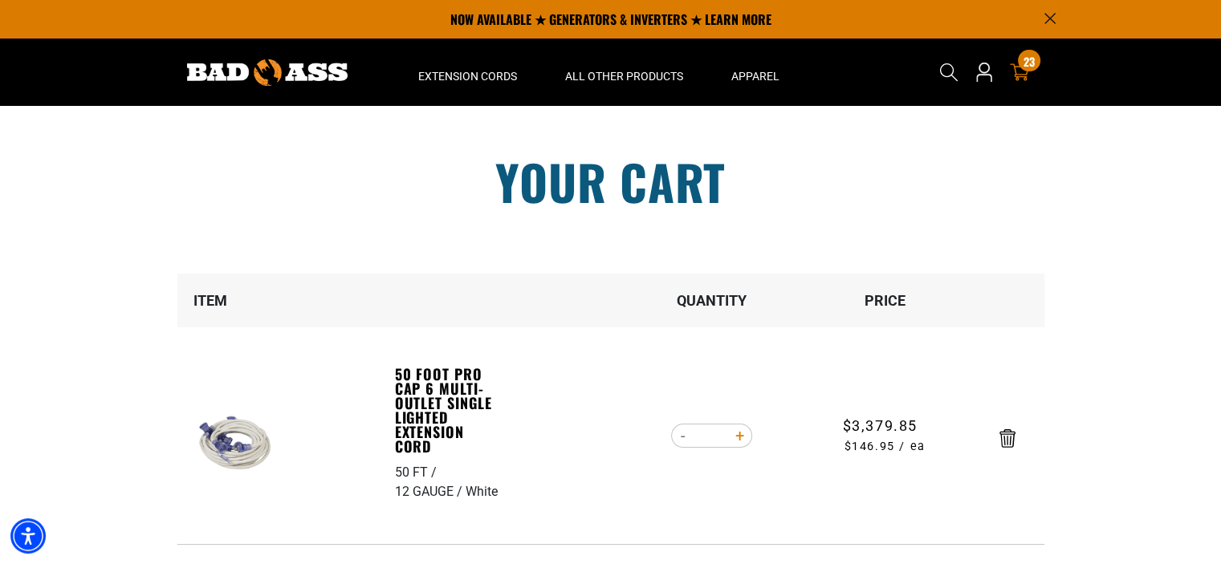
click at [741, 433] on button "Increase quantity for 50 Foot Pro Cap 6 Multi-Outlet Single Lighted Extension C…" at bounding box center [739, 435] width 25 height 27
type input "**"
click at [741, 433] on form "Item Quantity Price 50 Foot Pro Cap 6 Multi-Outlet Single Lighted Extension Cor…" at bounding box center [610, 409] width 867 height 271
click at [735, 433] on button "Increase quantity for 50 Foot Pro Cap 6 Multi-Outlet Single Lighted Extension C…" at bounding box center [739, 435] width 25 height 27
type input "**"
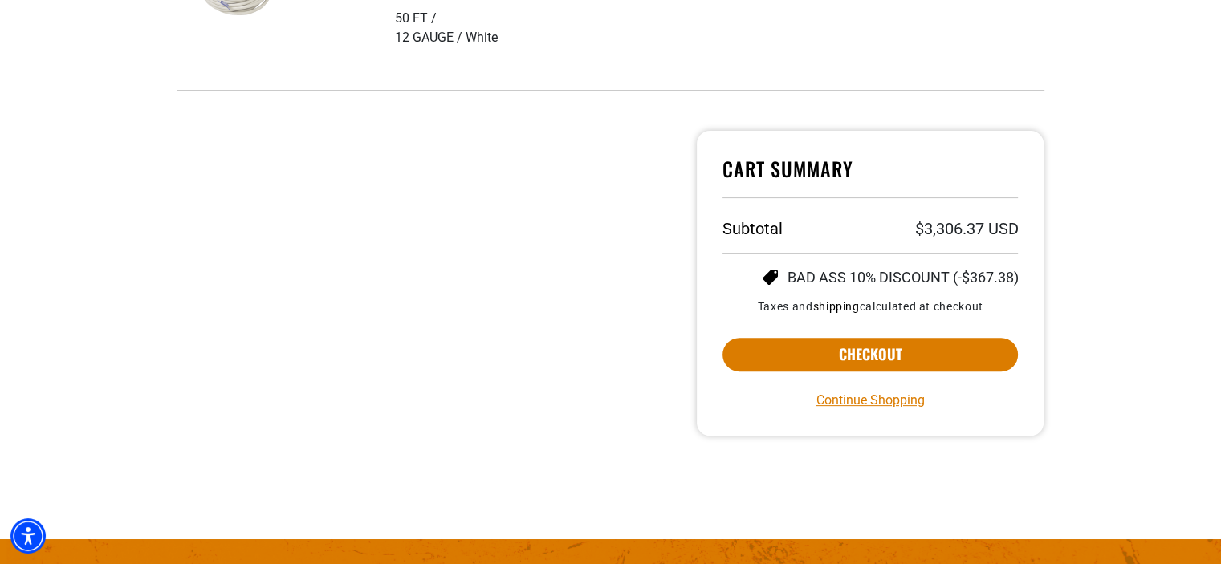
scroll to position [482, 0]
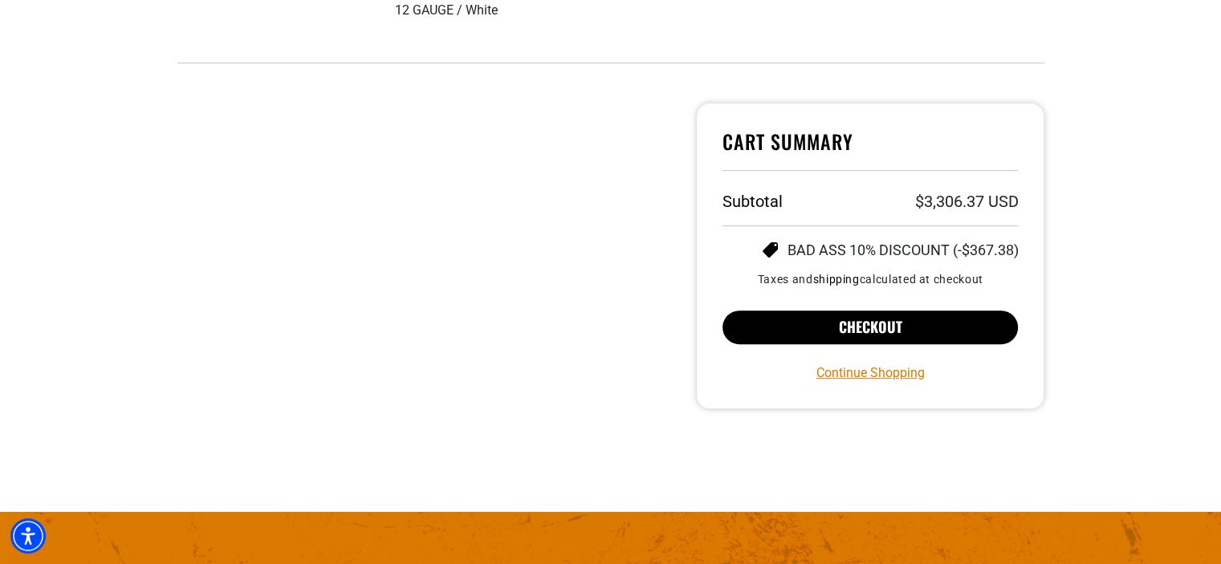
click at [874, 330] on button "Checkout" at bounding box center [870, 328] width 296 height 34
